Goal: Find specific page/section

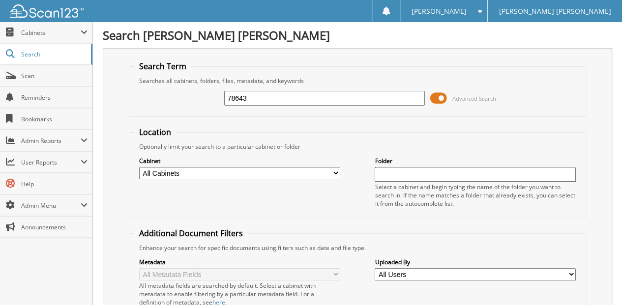
type input "78643"
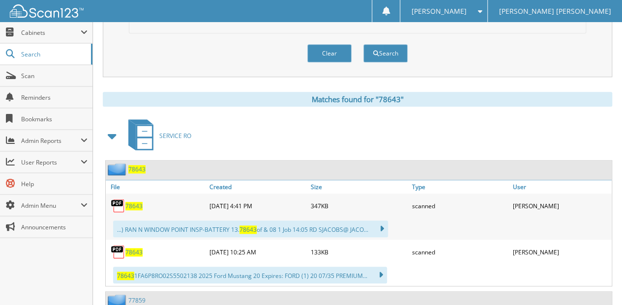
scroll to position [426, 0]
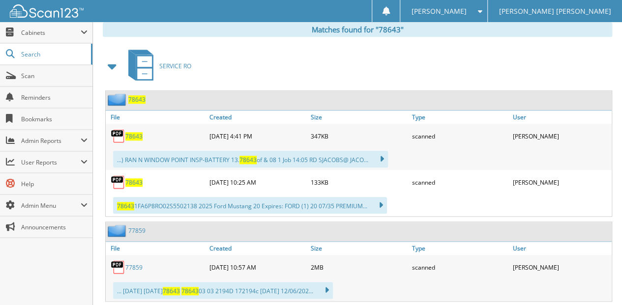
click at [131, 132] on span "78643" at bounding box center [133, 136] width 17 height 8
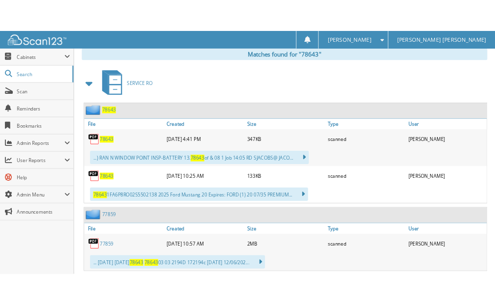
scroll to position [442, 0]
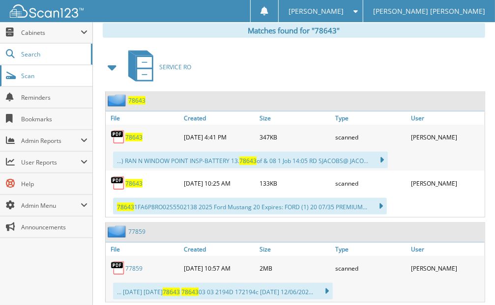
click at [48, 80] on link "Scan" at bounding box center [46, 75] width 92 height 21
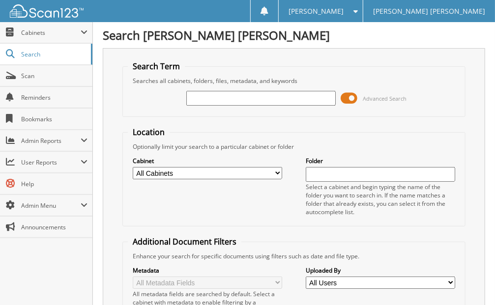
click at [344, 100] on span at bounding box center [349, 98] width 17 height 15
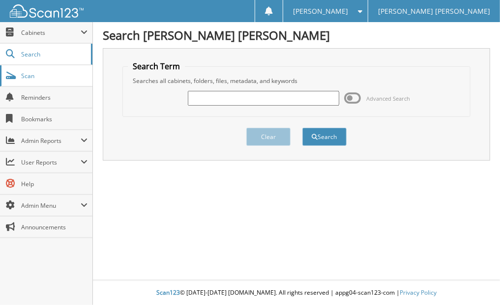
click at [25, 72] on span "Scan" at bounding box center [54, 76] width 66 height 8
